Goal: Find specific page/section: Find specific page/section

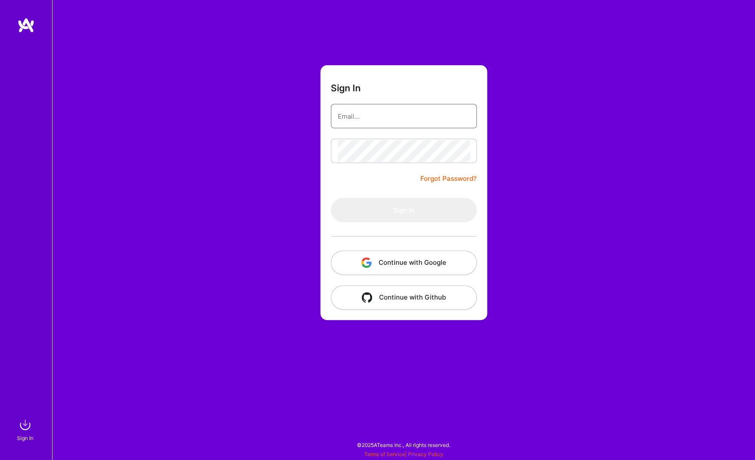
click at [372, 125] on input "email" at bounding box center [404, 116] width 132 height 22
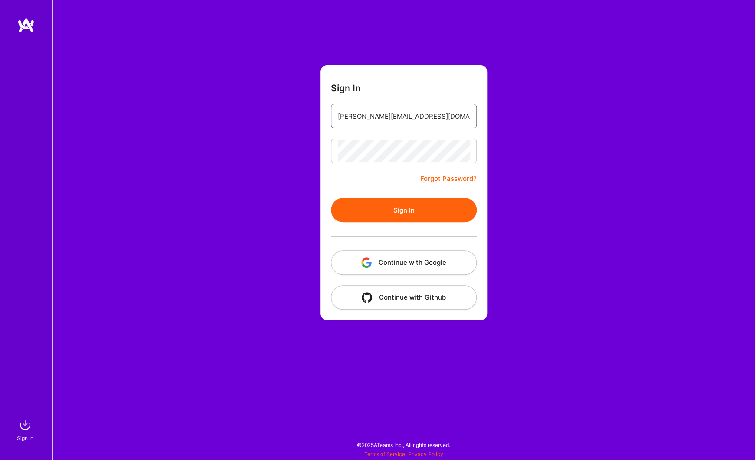
type input "[PERSON_NAME][EMAIL_ADDRESS][DOMAIN_NAME]"
click at [410, 214] on button "Sign In" at bounding box center [404, 210] width 146 height 24
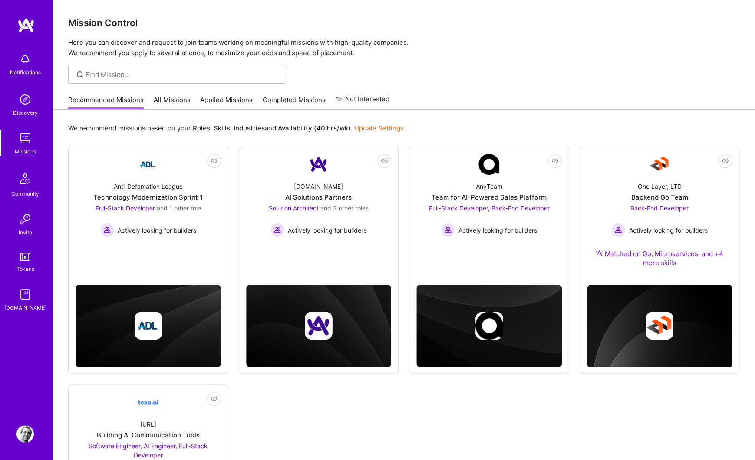
click at [160, 96] on link "All Missions" at bounding box center [172, 102] width 37 height 14
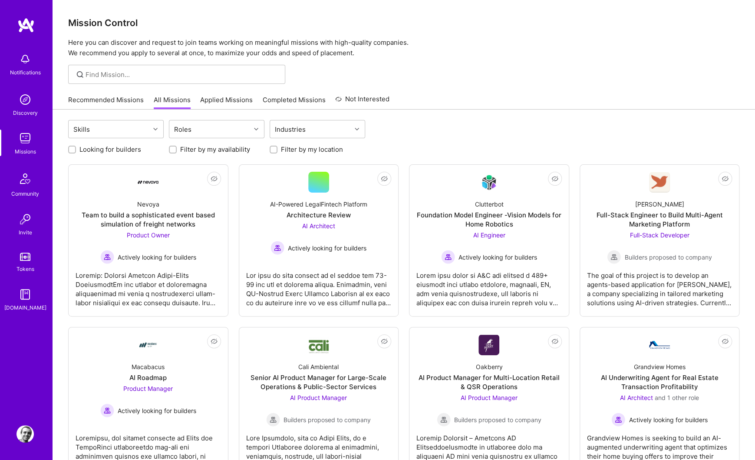
click at [73, 146] on div at bounding box center [72, 150] width 8 height 8
click at [73, 149] on input "Looking for builders" at bounding box center [73, 150] width 6 height 6
checkbox input "true"
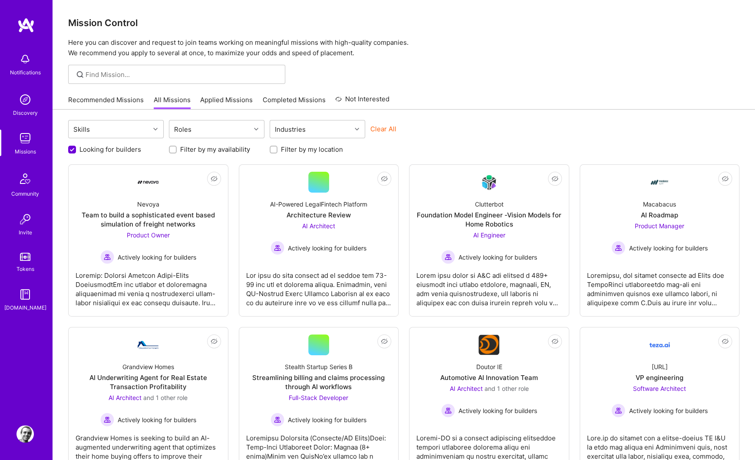
click at [274, 148] on input "Filter by my location" at bounding box center [274, 150] width 6 height 6
checkbox input "true"
